Goal: Task Accomplishment & Management: Manage account settings

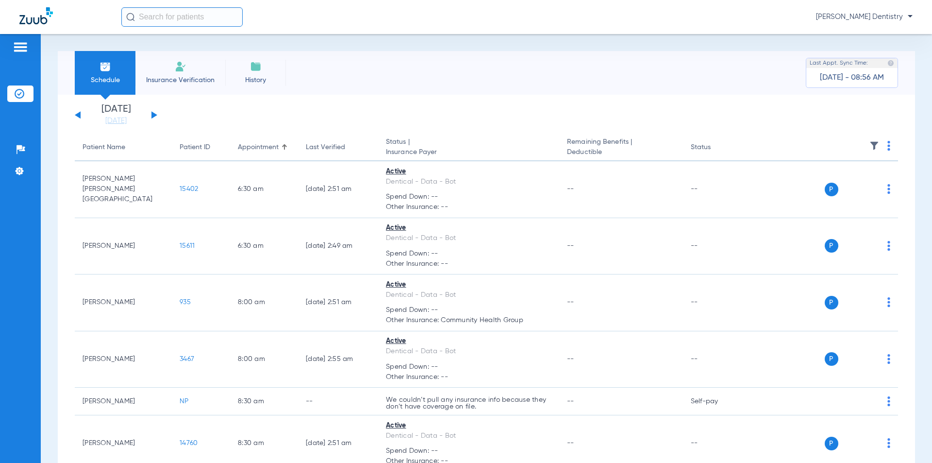
click at [19, 46] on img at bounding box center [21, 47] width 16 height 12
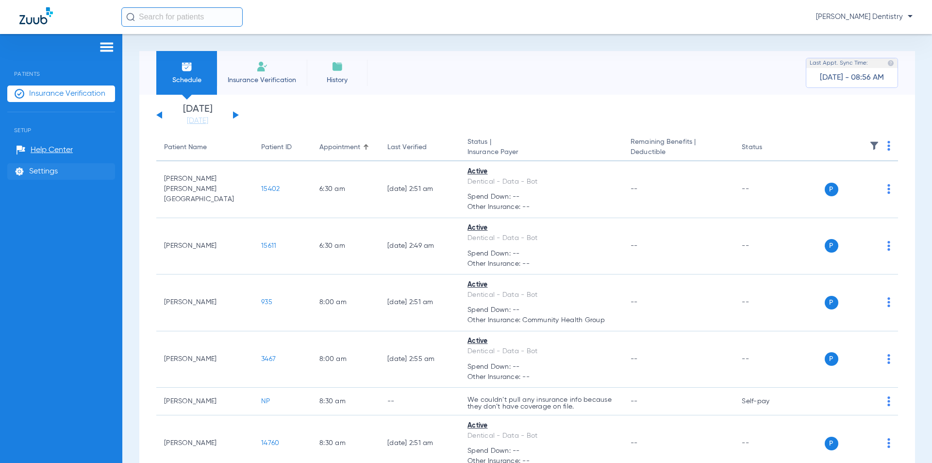
click at [38, 166] on span "Settings" at bounding box center [43, 171] width 29 height 10
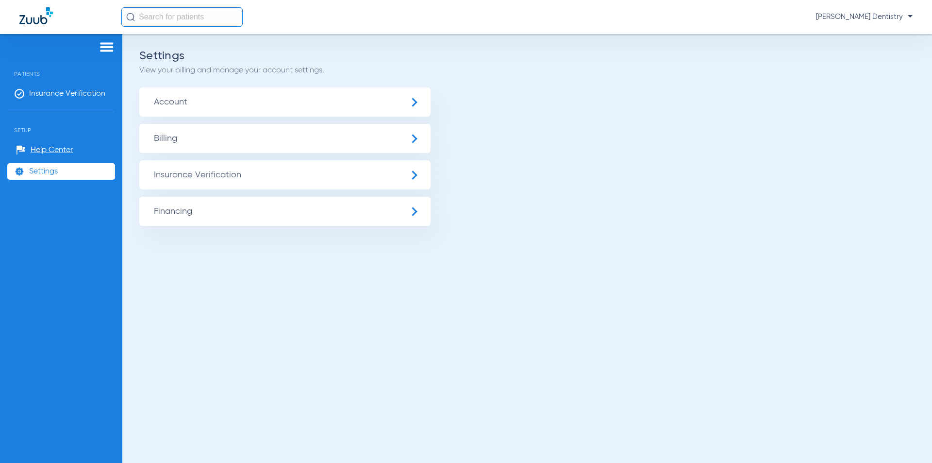
click at [228, 181] on span "Insurance Verification" at bounding box center [284, 174] width 291 height 29
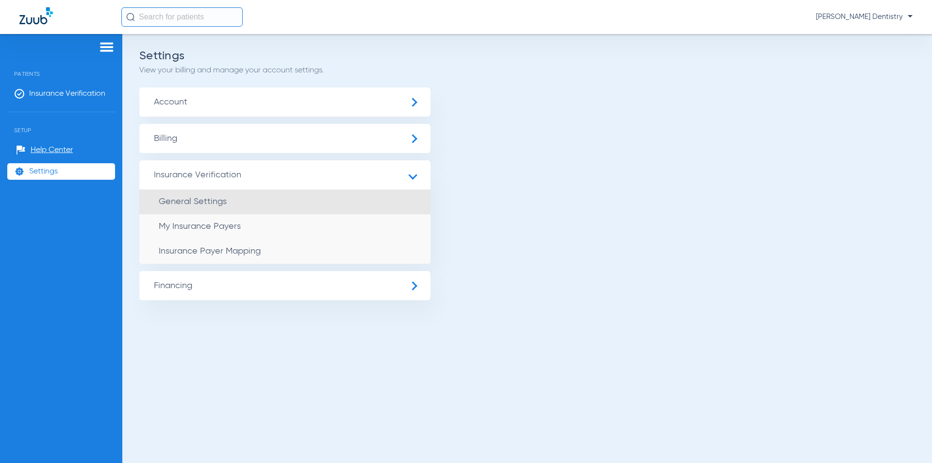
click at [226, 209] on li "General Settings" at bounding box center [284, 201] width 291 height 25
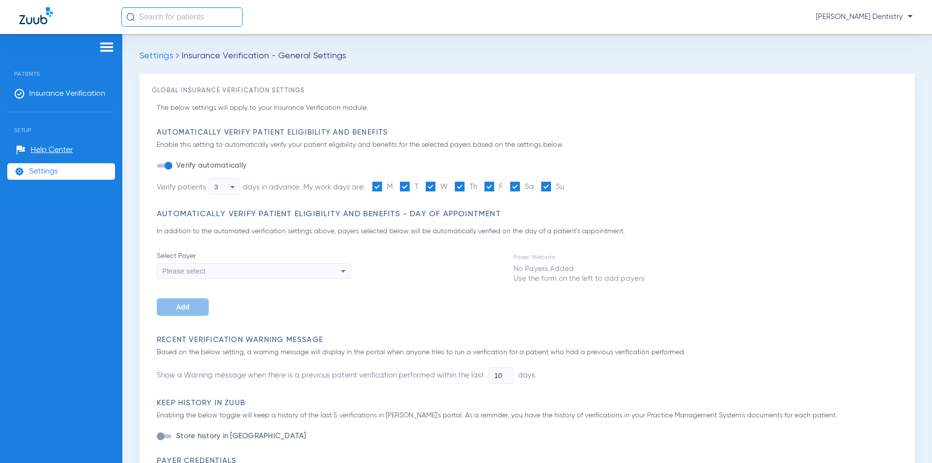
type input "1"
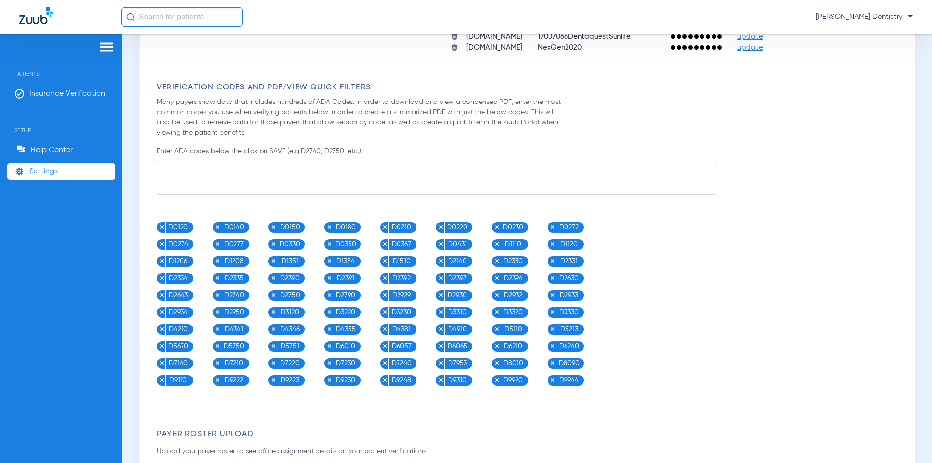
scroll to position [728, 0]
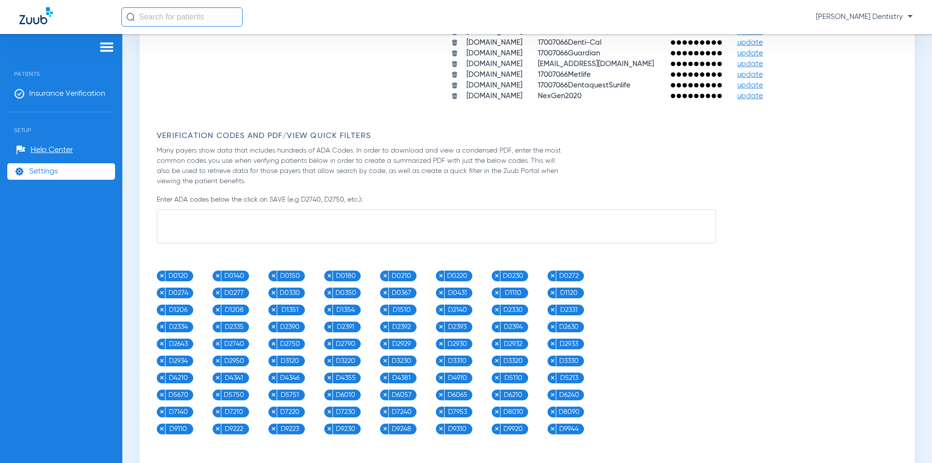
click at [163, 345] on img at bounding box center [161, 343] width 5 height 5
click at [553, 326] on img at bounding box center [552, 326] width 5 height 5
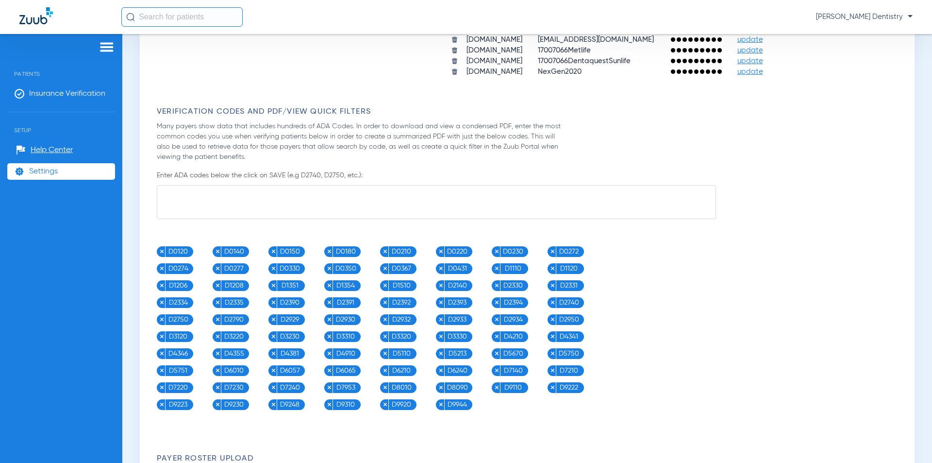
scroll to position [777, 0]
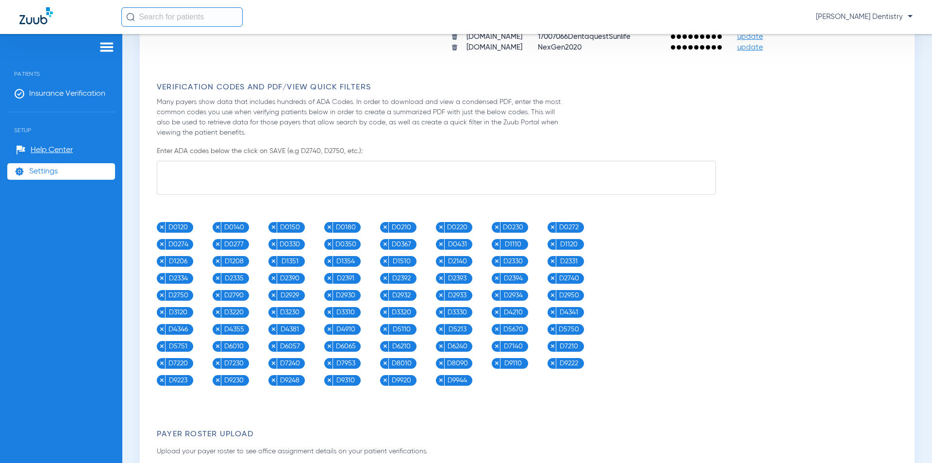
click at [159, 347] on img at bounding box center [161, 345] width 5 height 5
click at [160, 347] on img at bounding box center [161, 345] width 5 height 5
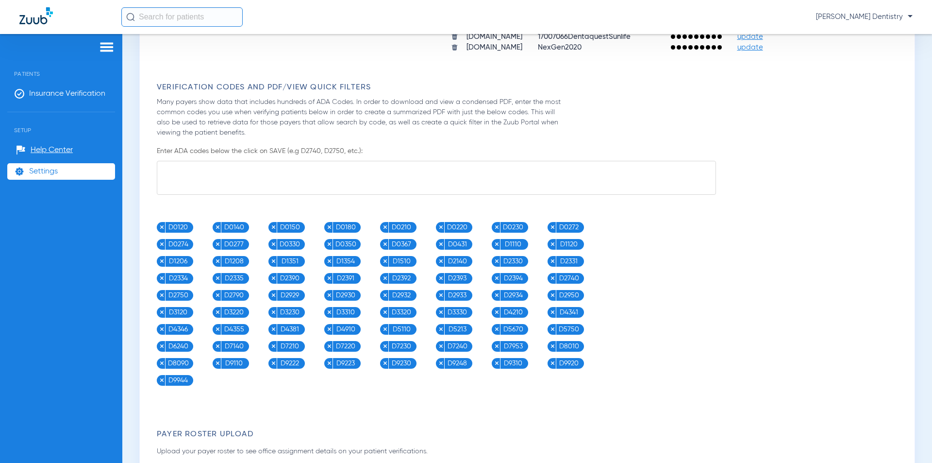
click at [160, 347] on img at bounding box center [161, 345] width 5 height 5
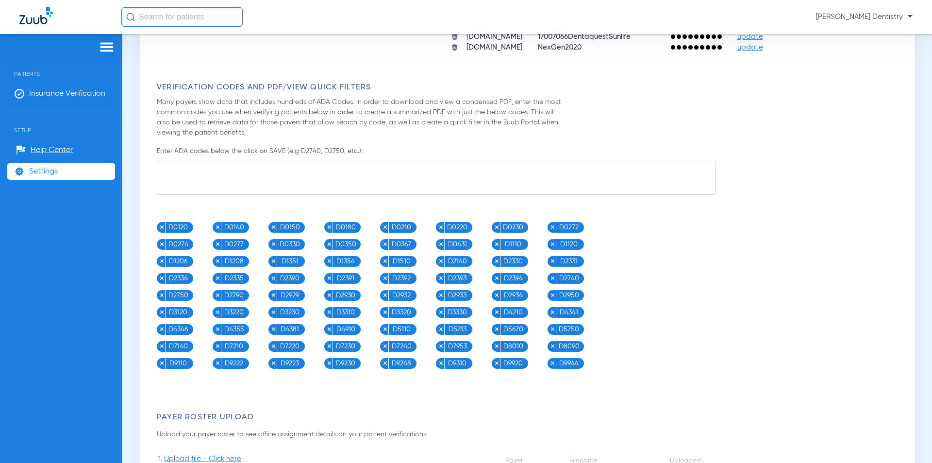
click at [496, 343] on img at bounding box center [496, 345] width 5 height 5
click at [776, 216] on div "Verification Codes and PDF/View Quick Filters Many payers show data that includ…" at bounding box center [529, 226] width 745 height 286
click at [345, 163] on textarea at bounding box center [436, 178] width 559 height 34
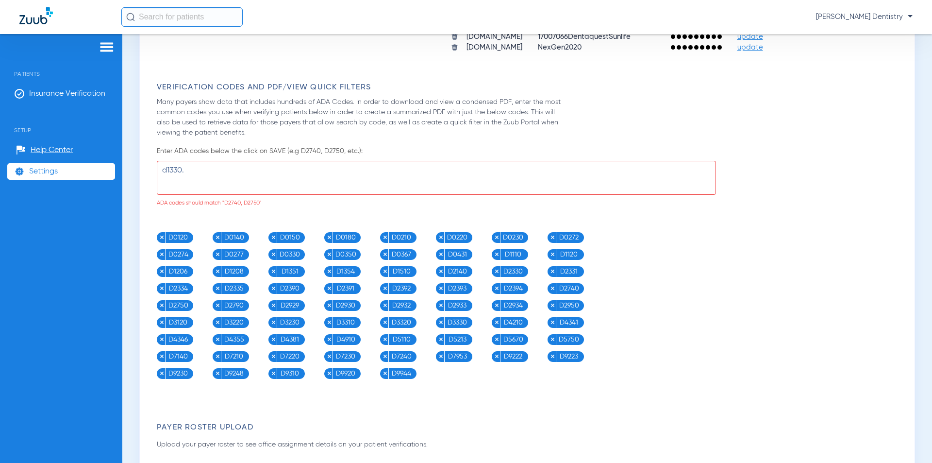
drag, startPoint x: 193, startPoint y: 171, endPoint x: 92, endPoint y: 174, distance: 101.5
click at [92, 174] on div "Patients Insurance Verification Setup Help Center Settings Settings Insurance V…" at bounding box center [466, 265] width 932 height 463
click at [696, 254] on div "D0120 D0140 D0150 D0180 D0210 D0220 D0230 D0272 D0274 D0277 D0330 D0350 D0367 D…" at bounding box center [436, 305] width 559 height 147
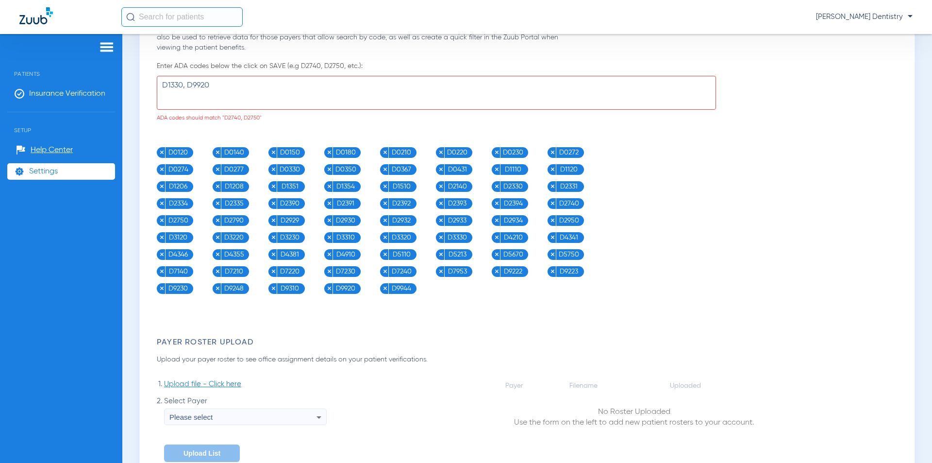
scroll to position [834, 0]
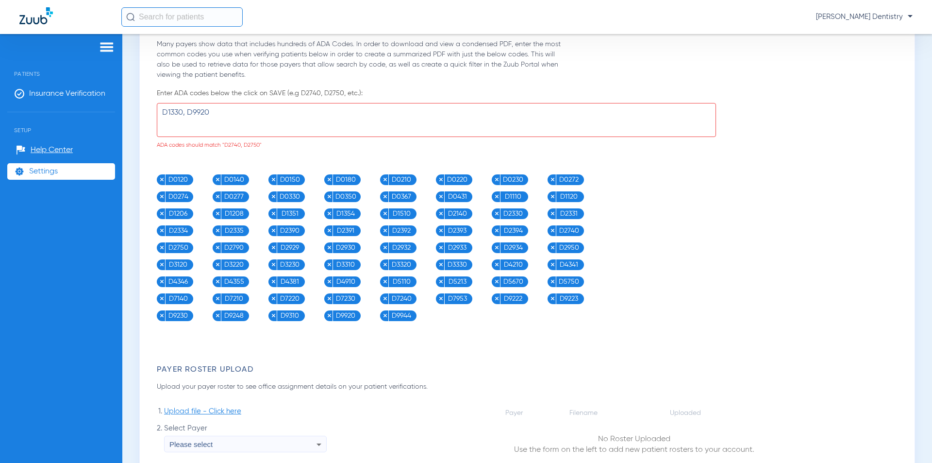
click at [244, 117] on textarea "D1330, D9920" at bounding box center [436, 120] width 559 height 34
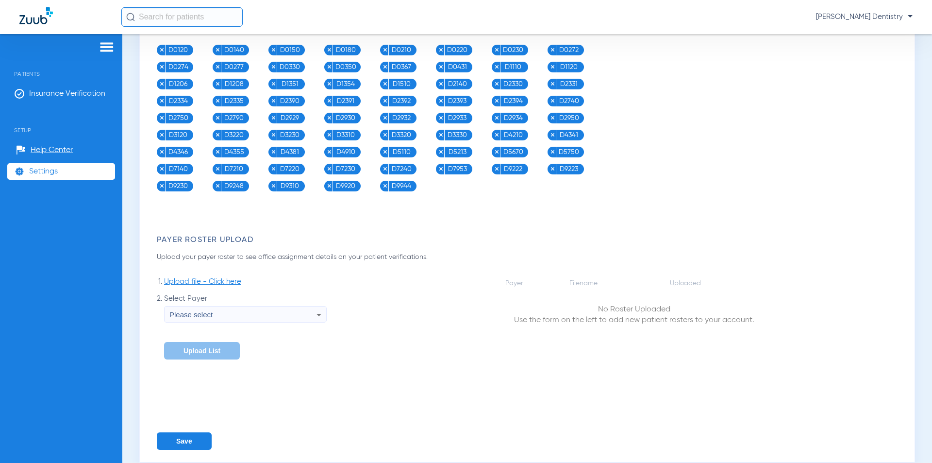
scroll to position [970, 0]
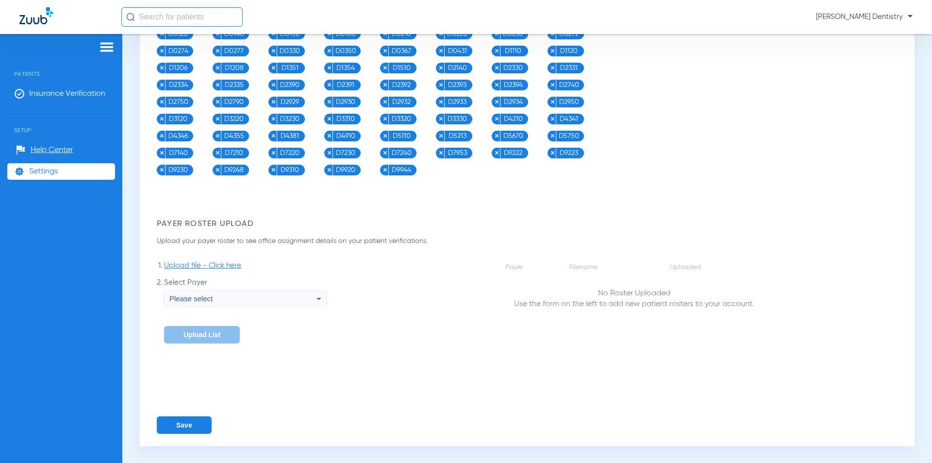
type textarea "D1330, D9920"
click at [186, 429] on button "Save" at bounding box center [184, 424] width 55 height 17
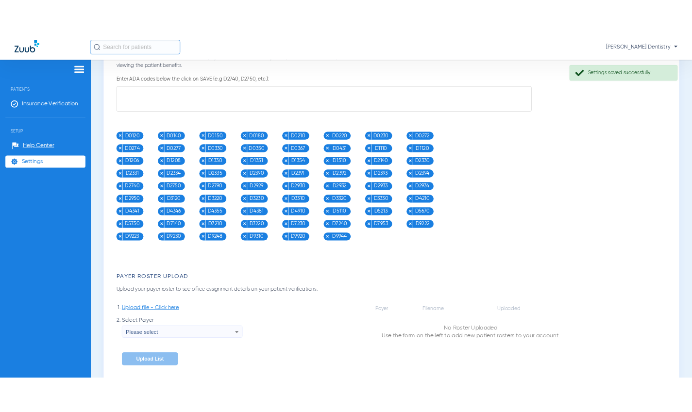
scroll to position [824, 0]
